Goal: Contribute content: Contribute content

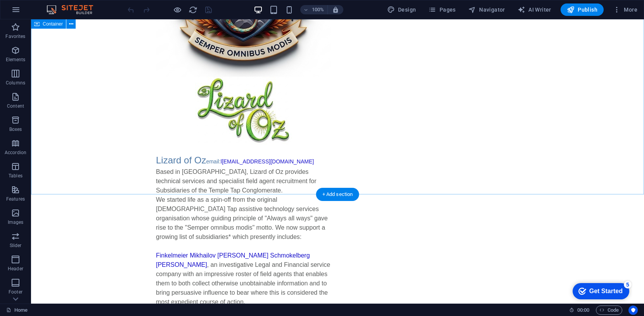
scroll to position [214, 0]
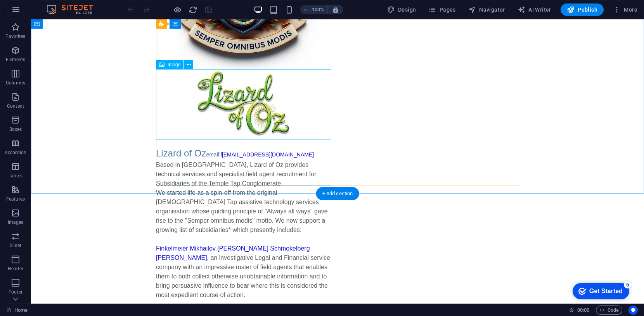
click at [242, 101] on figure at bounding box center [243, 105] width 175 height 71
select select "px"
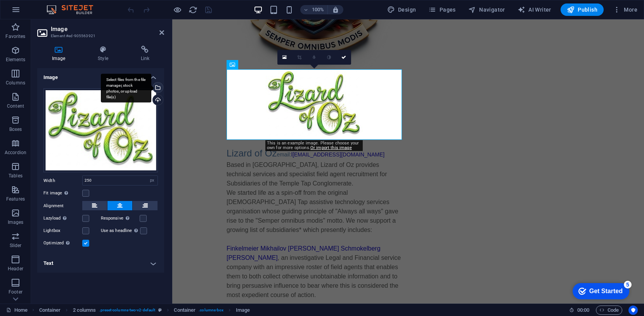
click at [151, 87] on div "Select files from the file manager, stock photos, or upload file(s)" at bounding box center [126, 88] width 50 height 29
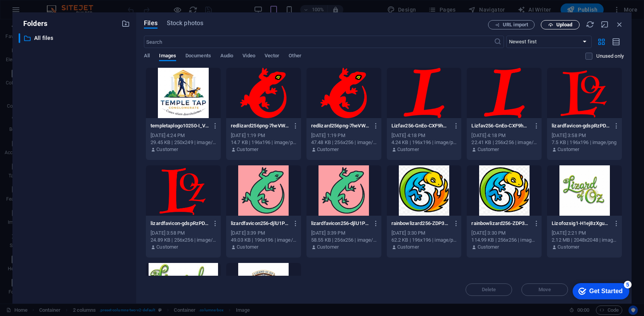
click at [564, 23] on span "Upload" at bounding box center [564, 24] width 16 height 5
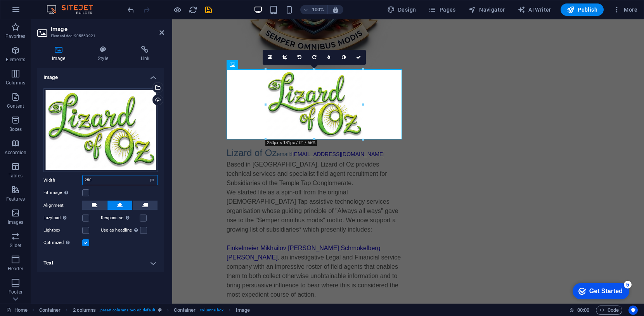
click at [92, 181] on input "250" at bounding box center [120, 180] width 75 height 9
drag, startPoint x: 91, startPoint y: 181, endPoint x: 78, endPoint y: 179, distance: 13.2
click at [78, 180] on div "Width 250 Default auto px rem % em vh vw" at bounding box center [100, 180] width 114 height 10
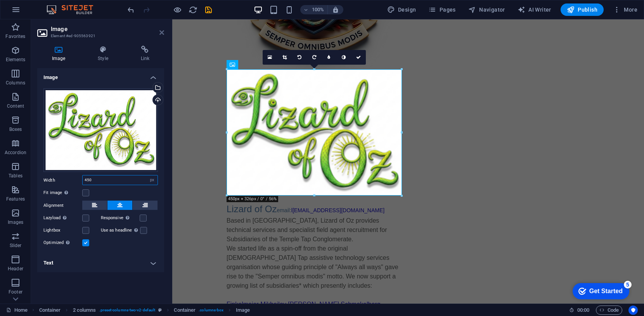
type input "450"
click at [161, 32] on icon at bounding box center [161, 32] width 5 height 6
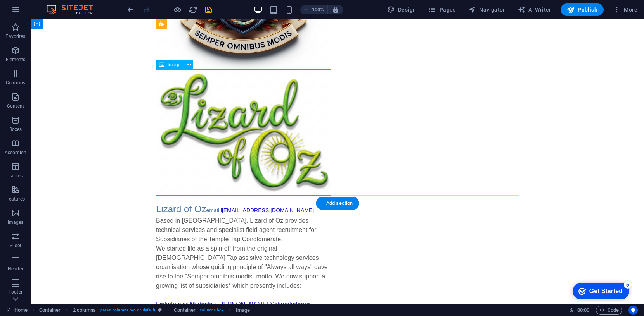
click at [223, 137] on figure at bounding box center [243, 133] width 175 height 126
select select "px"
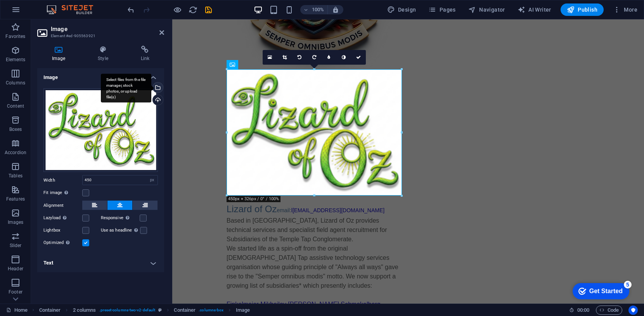
click at [157, 87] on div "Select files from the file manager, stock photos, or upload file(s)" at bounding box center [157, 89] width 12 height 12
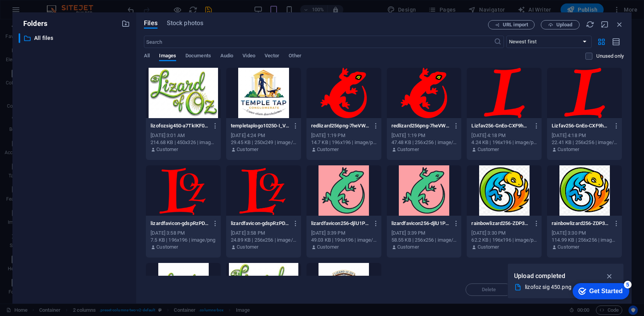
click at [188, 96] on div at bounding box center [183, 93] width 75 height 50
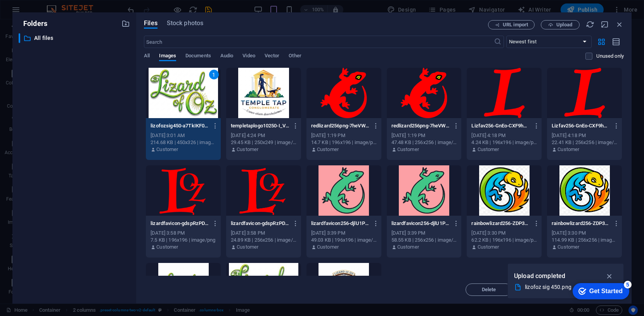
click at [188, 96] on div "1" at bounding box center [183, 93] width 75 height 50
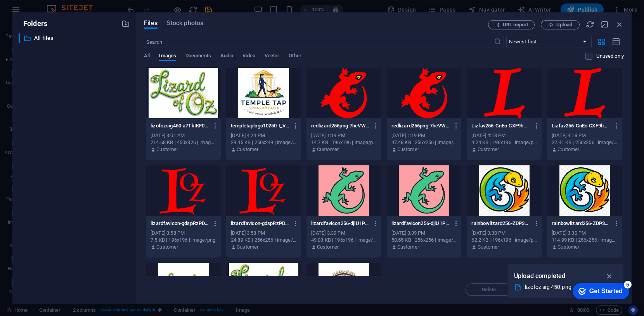
click at [188, 96] on div at bounding box center [183, 93] width 75 height 50
type input "450"
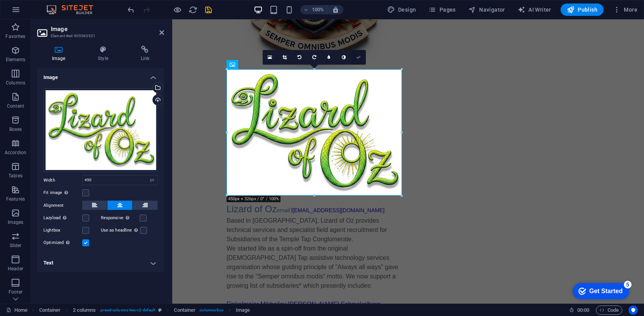
click at [359, 58] on icon at bounding box center [358, 57] width 5 height 5
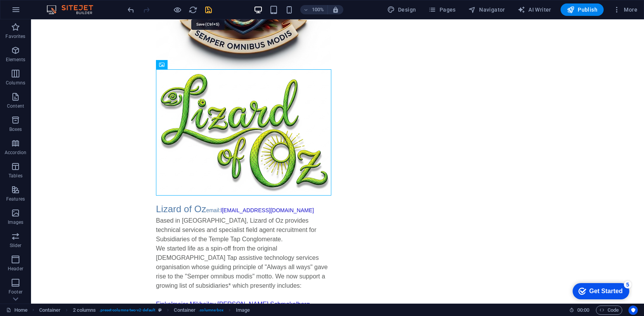
click at [205, 7] on icon "save" at bounding box center [208, 9] width 9 height 9
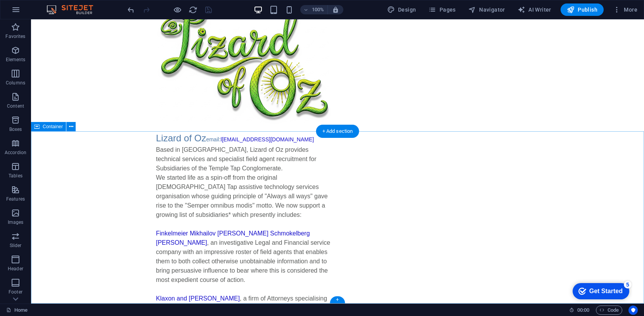
scroll to position [286, 0]
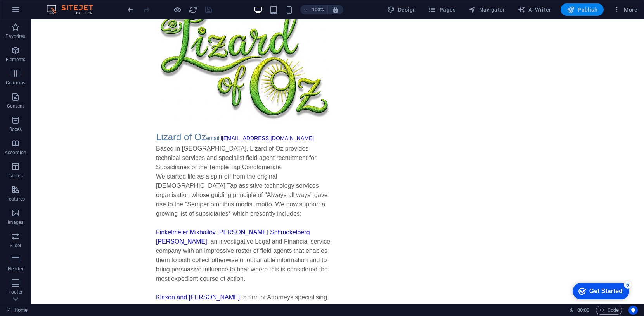
click at [584, 9] on span "Publish" at bounding box center [581, 10] width 31 height 8
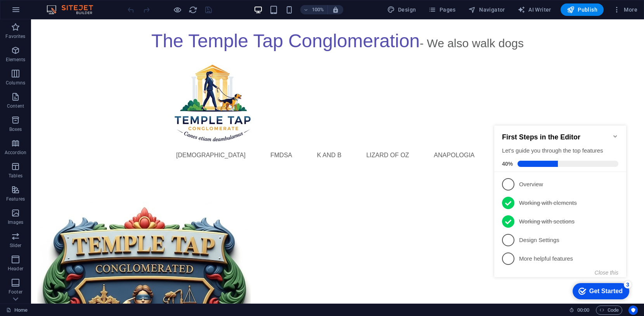
click at [615, 135] on icon "Minimize checklist" at bounding box center [614, 136] width 3 height 2
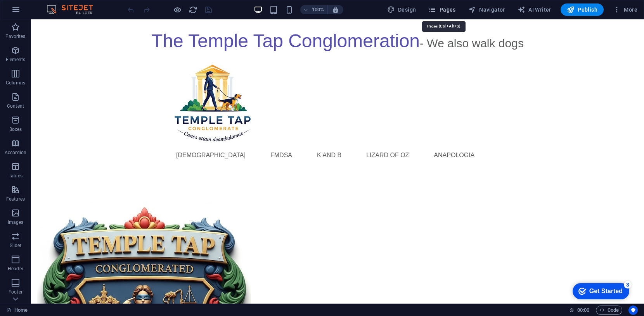
click at [447, 6] on span "Pages" at bounding box center [441, 10] width 27 height 8
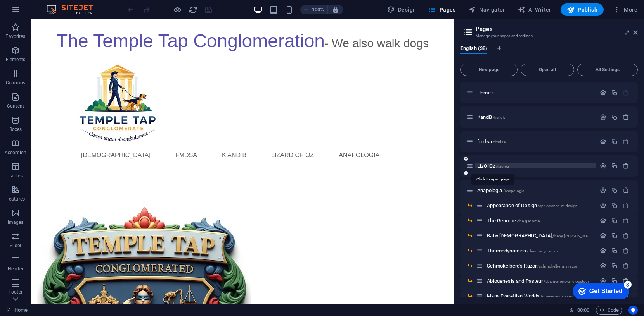
click at [487, 168] on span "LizOfOz /lizofoz" at bounding box center [493, 166] width 32 height 6
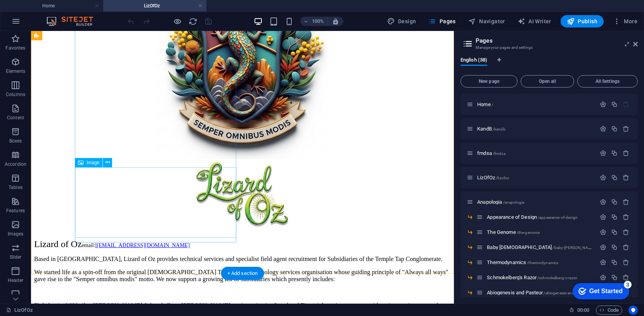
scroll to position [135, 0]
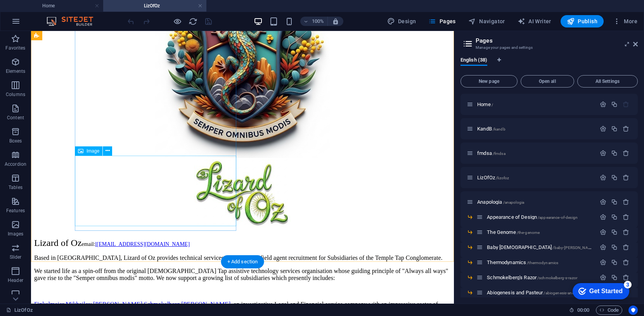
click at [165, 200] on figure at bounding box center [242, 196] width 416 height 72
select select "px"
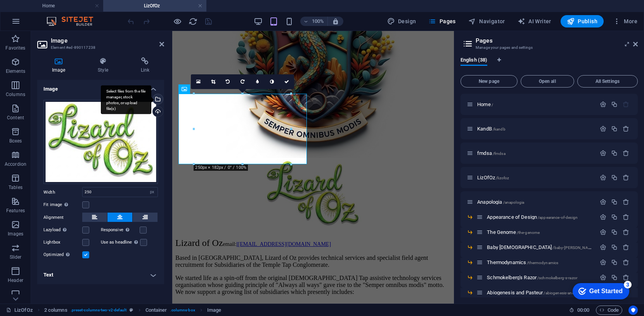
click at [157, 100] on div "Select files from the file manager, stock photos, or upload file(s)" at bounding box center [157, 100] width 12 height 12
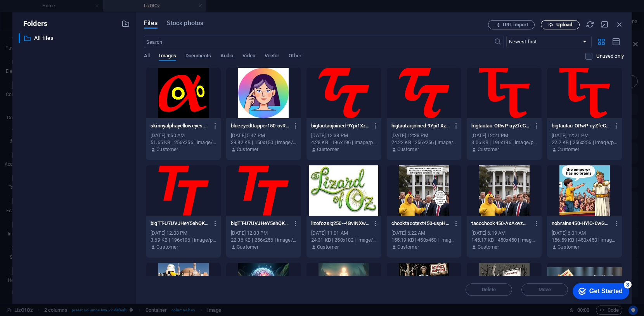
click at [568, 25] on span "Upload" at bounding box center [564, 24] width 16 height 5
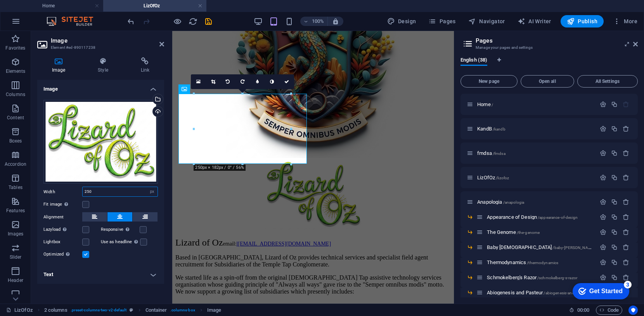
drag, startPoint x: 92, startPoint y: 194, endPoint x: 85, endPoint y: 192, distance: 7.5
click at [85, 192] on input "250" at bounding box center [120, 191] width 75 height 9
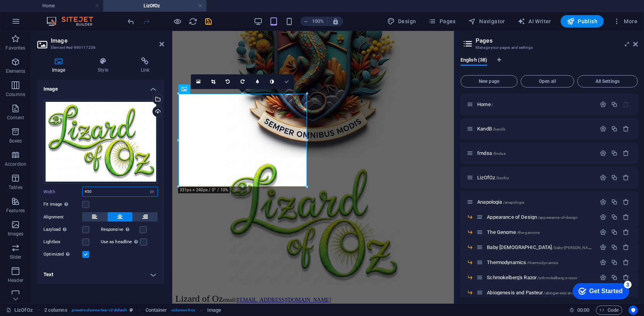
type input "450"
click at [287, 83] on icon at bounding box center [286, 81] width 5 height 5
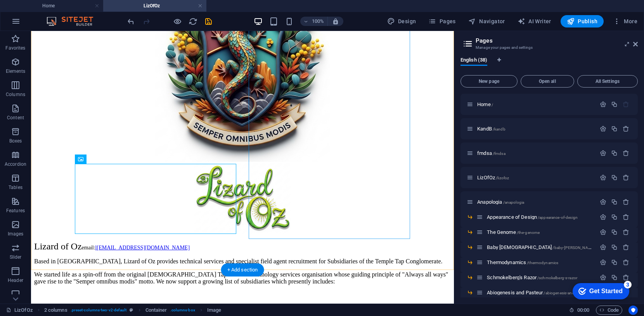
scroll to position [133, 0]
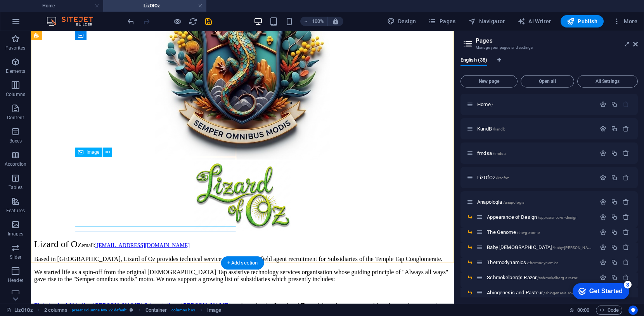
click at [156, 187] on figure at bounding box center [242, 197] width 416 height 72
select select "px"
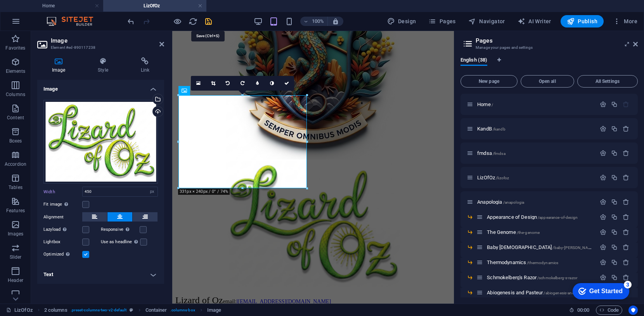
click at [211, 22] on icon "save" at bounding box center [208, 21] width 9 height 9
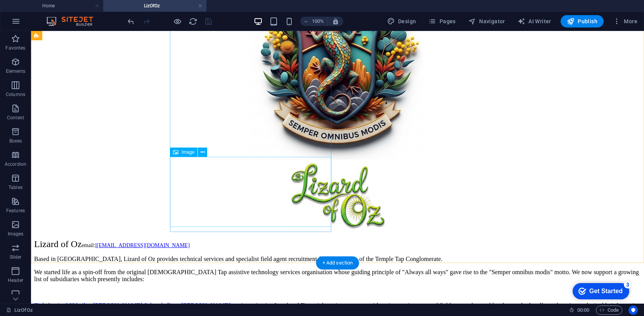
click at [269, 198] on figure at bounding box center [337, 197] width 606 height 72
select select "px"
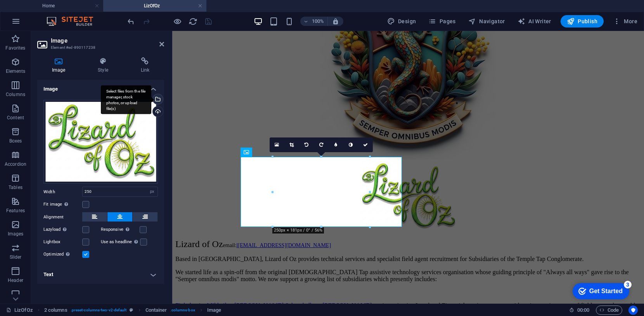
click at [158, 97] on div "Select files from the file manager, stock photos, or upload file(s)" at bounding box center [157, 100] width 12 height 12
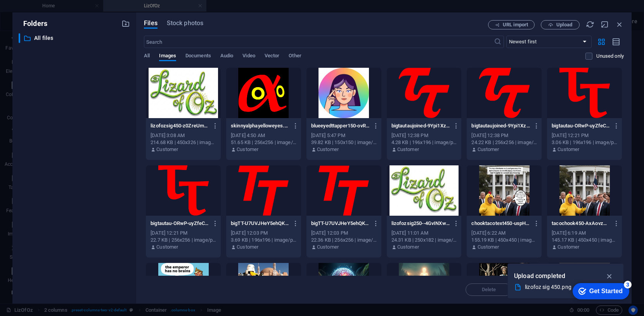
click at [173, 88] on div at bounding box center [183, 93] width 75 height 50
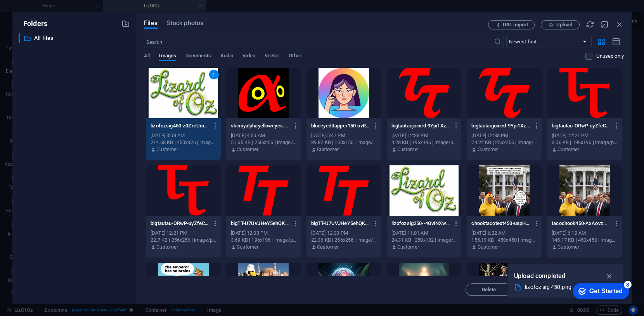
click at [173, 88] on div "1" at bounding box center [183, 93] width 75 height 50
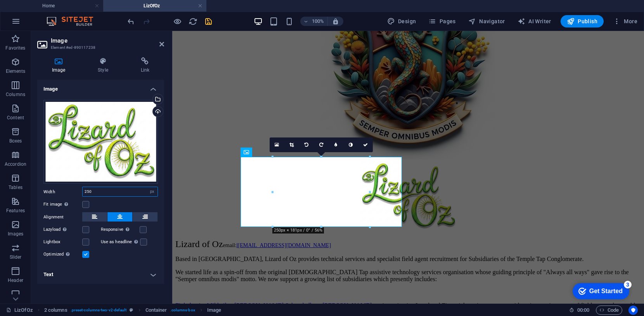
drag, startPoint x: 93, startPoint y: 191, endPoint x: 81, endPoint y: 191, distance: 12.0
click at [81, 191] on div "Width 250 Default auto px rem % em vh vw" at bounding box center [100, 192] width 114 height 10
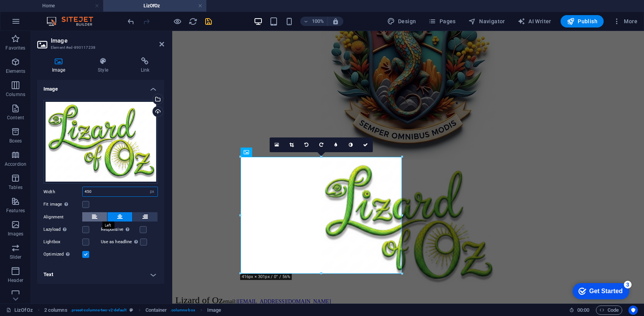
type input "450"
click at [97, 217] on icon at bounding box center [94, 216] width 5 height 9
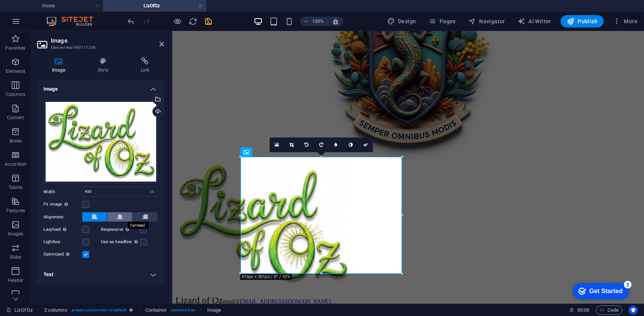
click at [125, 219] on button at bounding box center [119, 216] width 25 height 9
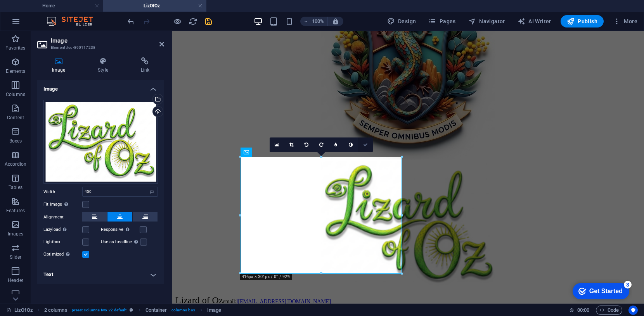
click at [368, 142] on link at bounding box center [365, 145] width 15 height 15
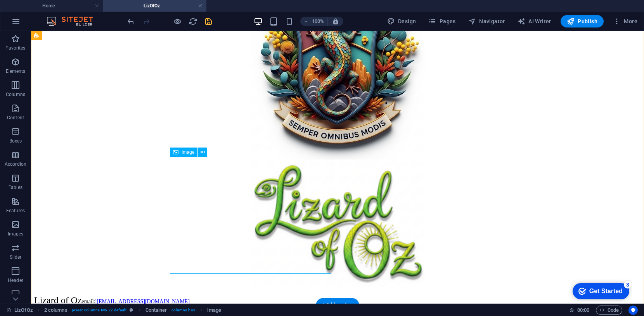
click at [255, 213] on figure at bounding box center [337, 225] width 606 height 128
select select "px"
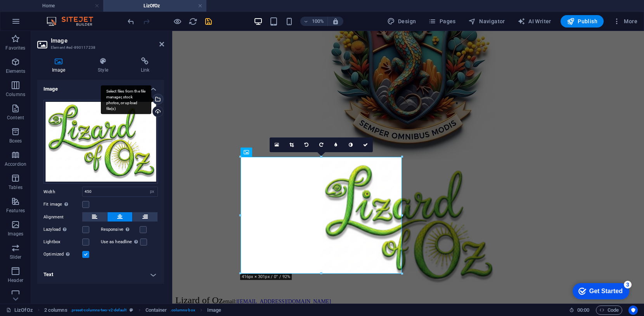
click at [158, 99] on div "Select files from the file manager, stock photos, or upload file(s)" at bounding box center [157, 100] width 12 height 12
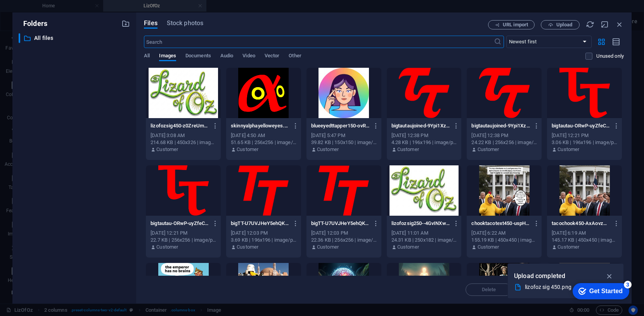
click at [176, 87] on div at bounding box center [183, 93] width 75 height 50
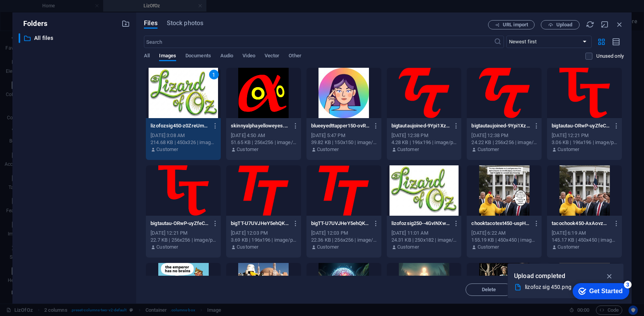
click at [176, 87] on div "1" at bounding box center [183, 93] width 75 height 50
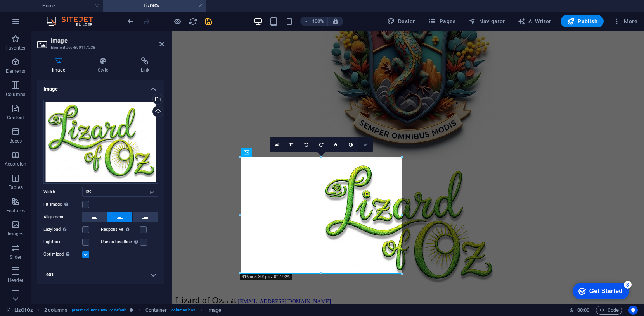
click at [365, 145] on icon at bounding box center [365, 145] width 5 height 5
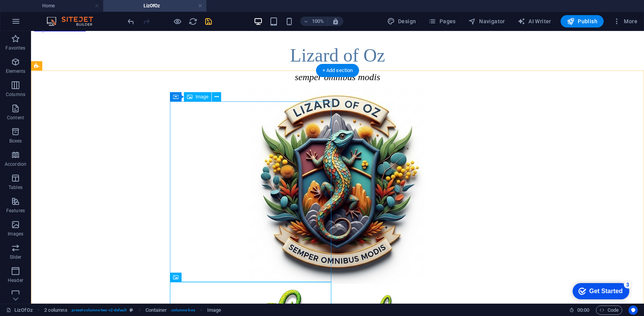
scroll to position [8, 0]
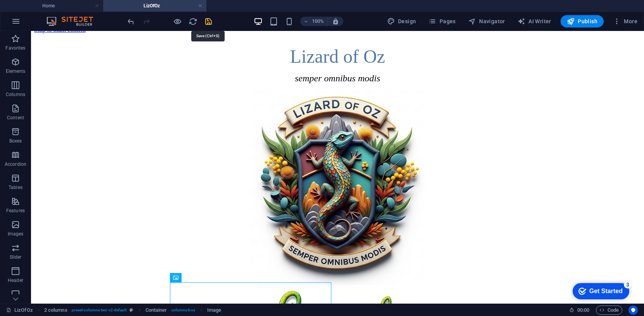
click at [207, 24] on icon "save" at bounding box center [208, 21] width 9 height 9
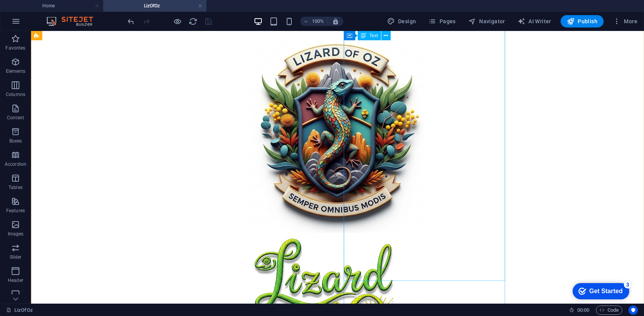
scroll to position [53, 0]
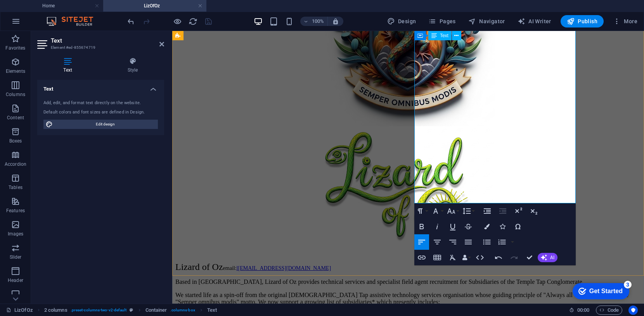
scroll to position [171, 0]
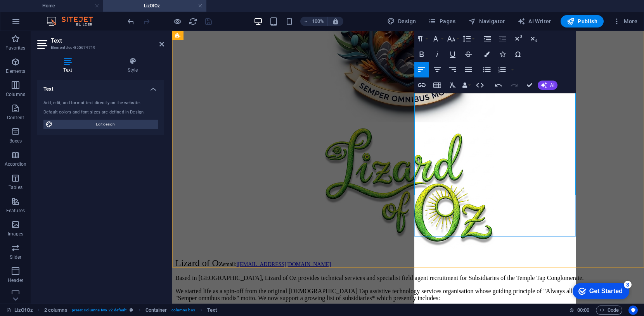
scroll to position [2609, 1]
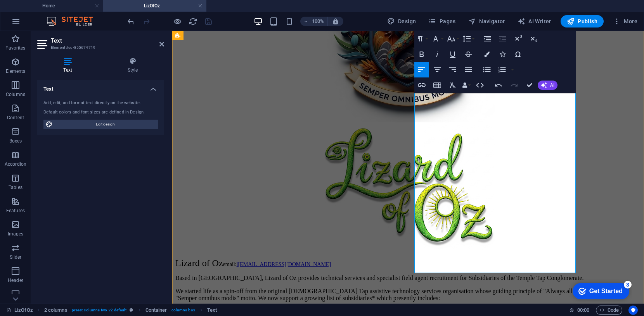
drag, startPoint x: 528, startPoint y: 193, endPoint x: 533, endPoint y: 192, distance: 4.3
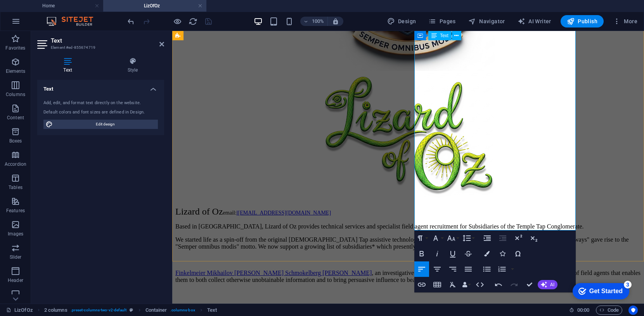
scroll to position [229, 0]
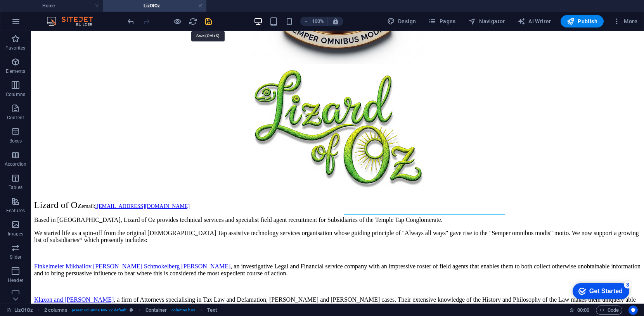
click at [209, 20] on icon "save" at bounding box center [208, 21] width 9 height 9
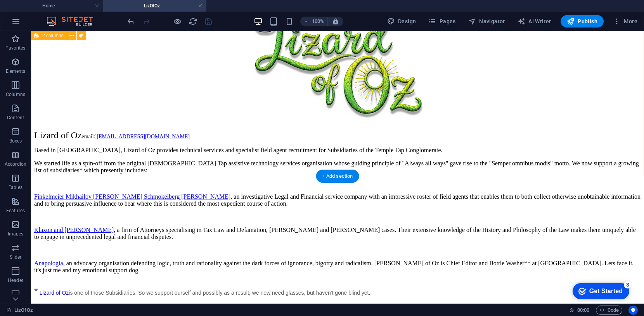
scroll to position [300, 0]
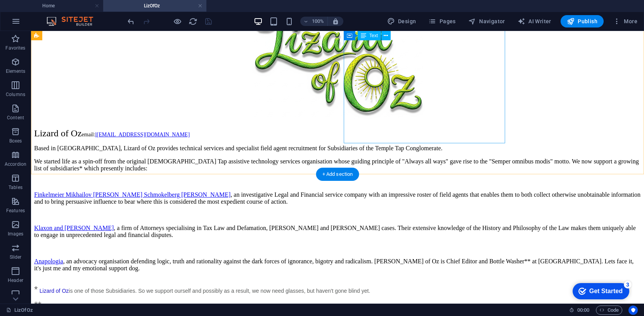
click at [495, 128] on div "Lizard of Oz email: l [EMAIL_ADDRESS][DOMAIN_NAME] Based in [GEOGRAPHIC_DATA], …" at bounding box center [337, 219] width 606 height 182
click at [490, 128] on div "Lizard of Oz email: l [EMAIL_ADDRESS][DOMAIN_NAME] Based in [GEOGRAPHIC_DATA], …" at bounding box center [337, 219] width 606 height 182
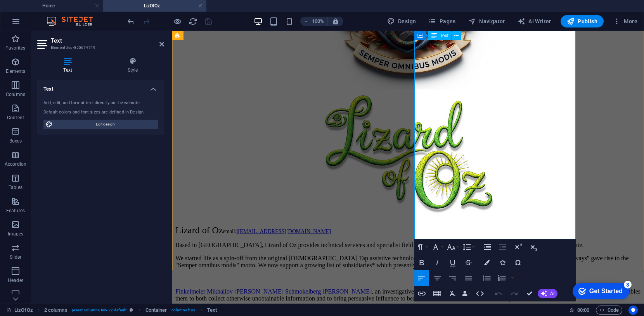
scroll to position [206, 0]
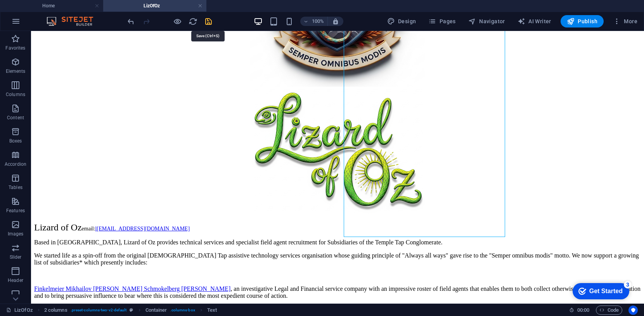
click at [206, 20] on icon "save" at bounding box center [208, 21] width 9 height 9
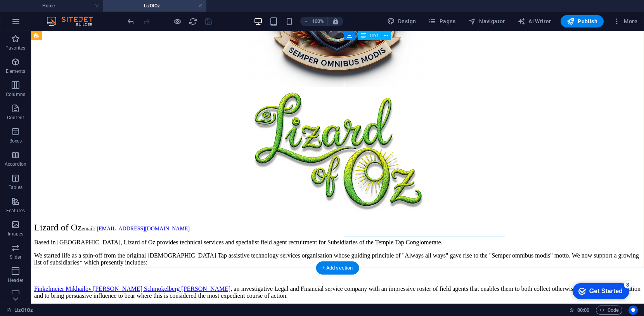
click at [344, 228] on div "Lizard of Oz email: l [EMAIL_ADDRESS][DOMAIN_NAME] Based in [GEOGRAPHIC_DATA], …" at bounding box center [337, 314] width 606 height 182
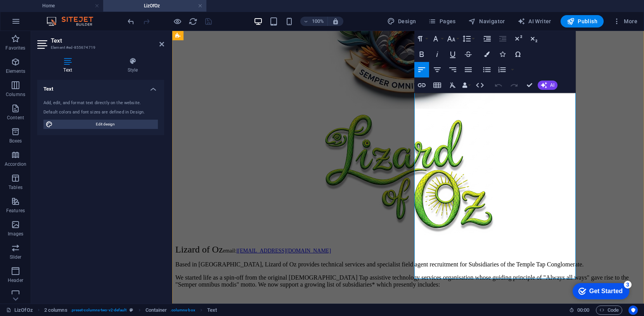
scroll to position [192, 0]
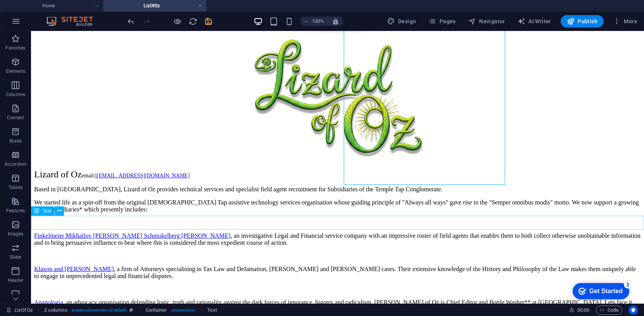
scroll to position [260, 0]
click at [207, 20] on icon "save" at bounding box center [208, 21] width 9 height 9
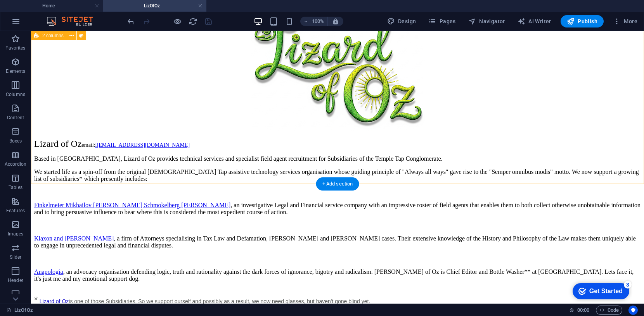
scroll to position [291, 0]
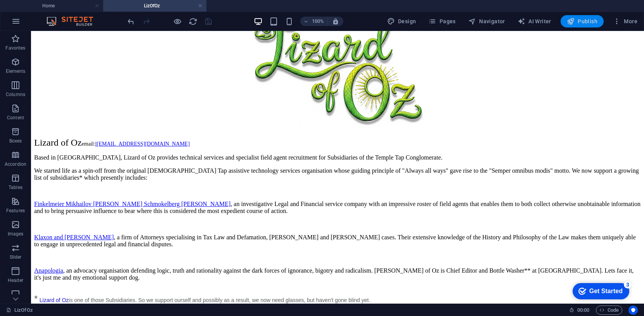
click at [584, 21] on span "Publish" at bounding box center [581, 21] width 31 height 8
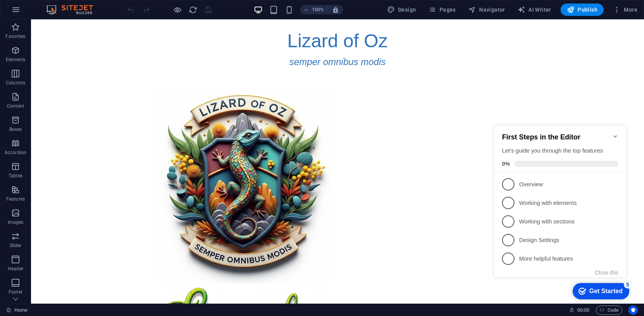
click at [614, 133] on icon "Minimize checklist" at bounding box center [615, 136] width 6 height 6
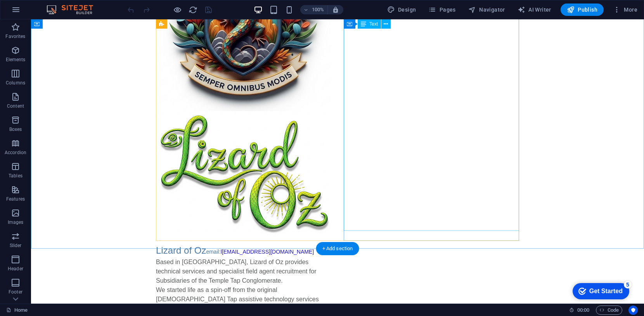
scroll to position [168, 0]
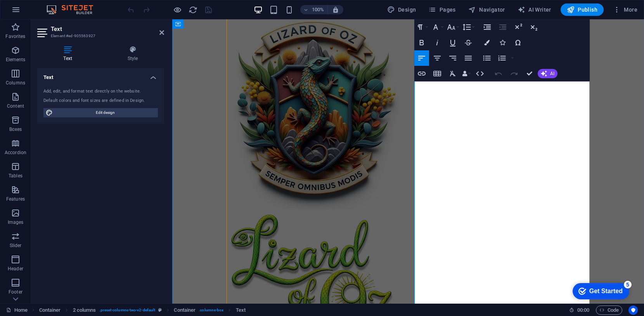
scroll to position [74, 0]
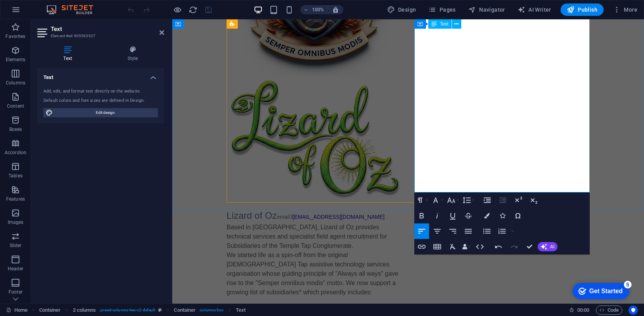
scroll to position [208, 0]
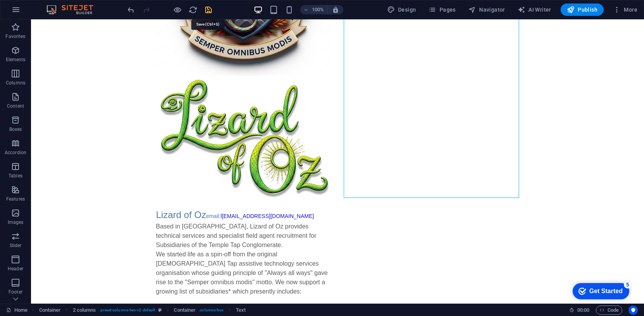
click at [207, 10] on icon "save" at bounding box center [208, 9] width 9 height 9
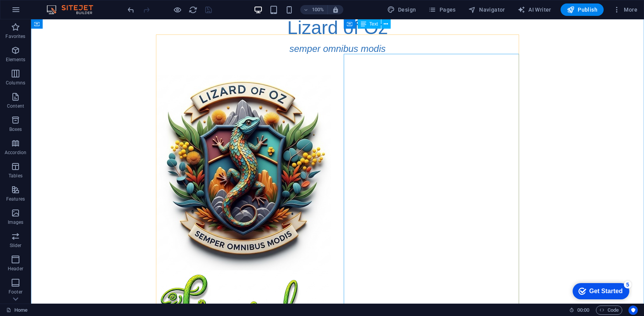
scroll to position [0, 0]
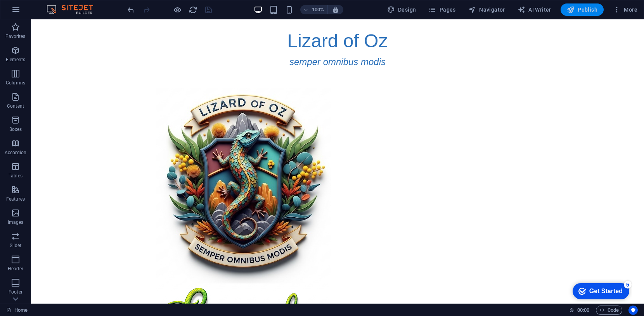
click at [580, 9] on span "Publish" at bounding box center [581, 10] width 31 height 8
